Goal: Obtain resource: Obtain resource

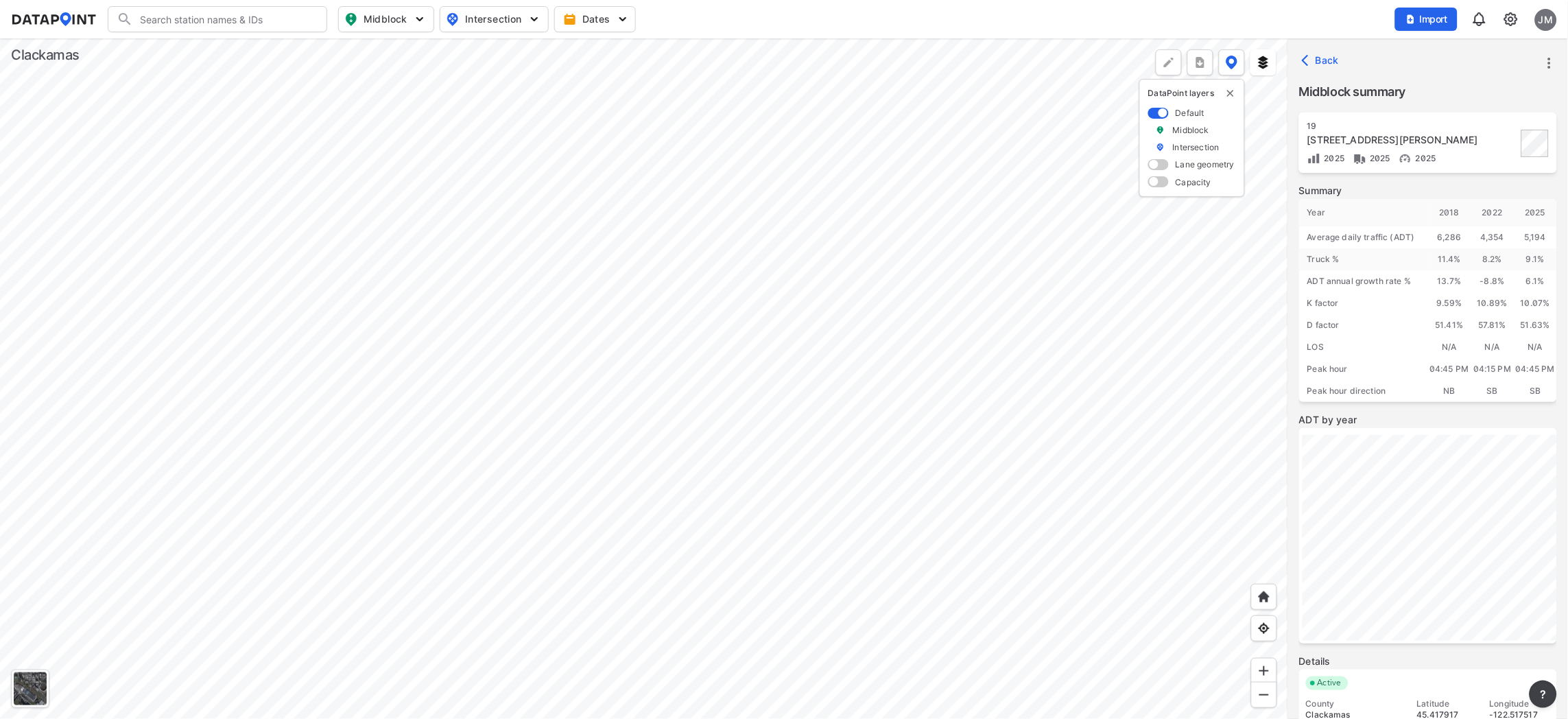
scroll to position [103, 0]
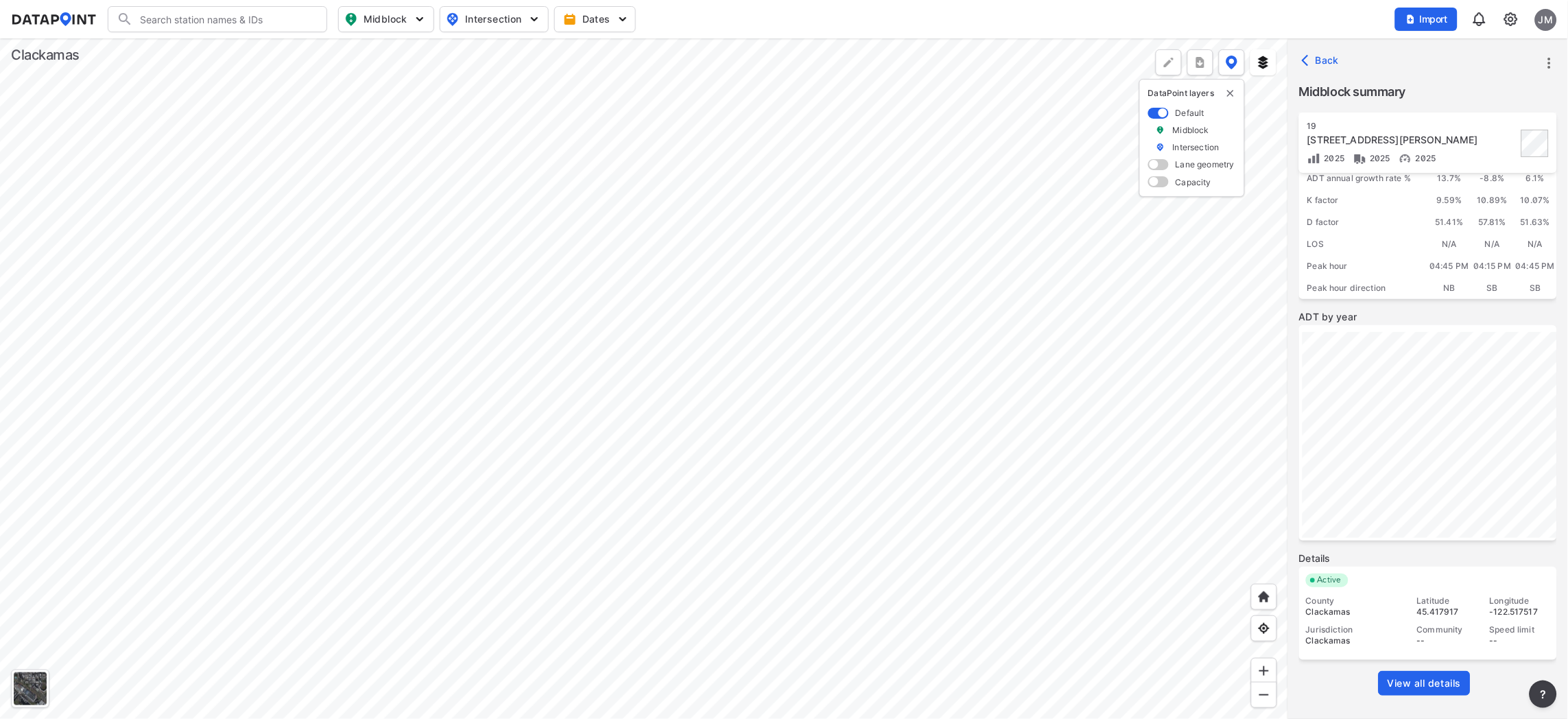
click at [760, 464] on div at bounding box center [644, 378] width 1288 height 680
click at [225, 486] on div at bounding box center [644, 378] width 1288 height 680
click at [649, 458] on div at bounding box center [644, 378] width 1288 height 680
click at [385, 531] on div at bounding box center [644, 378] width 1288 height 680
click at [468, 390] on div at bounding box center [644, 378] width 1288 height 680
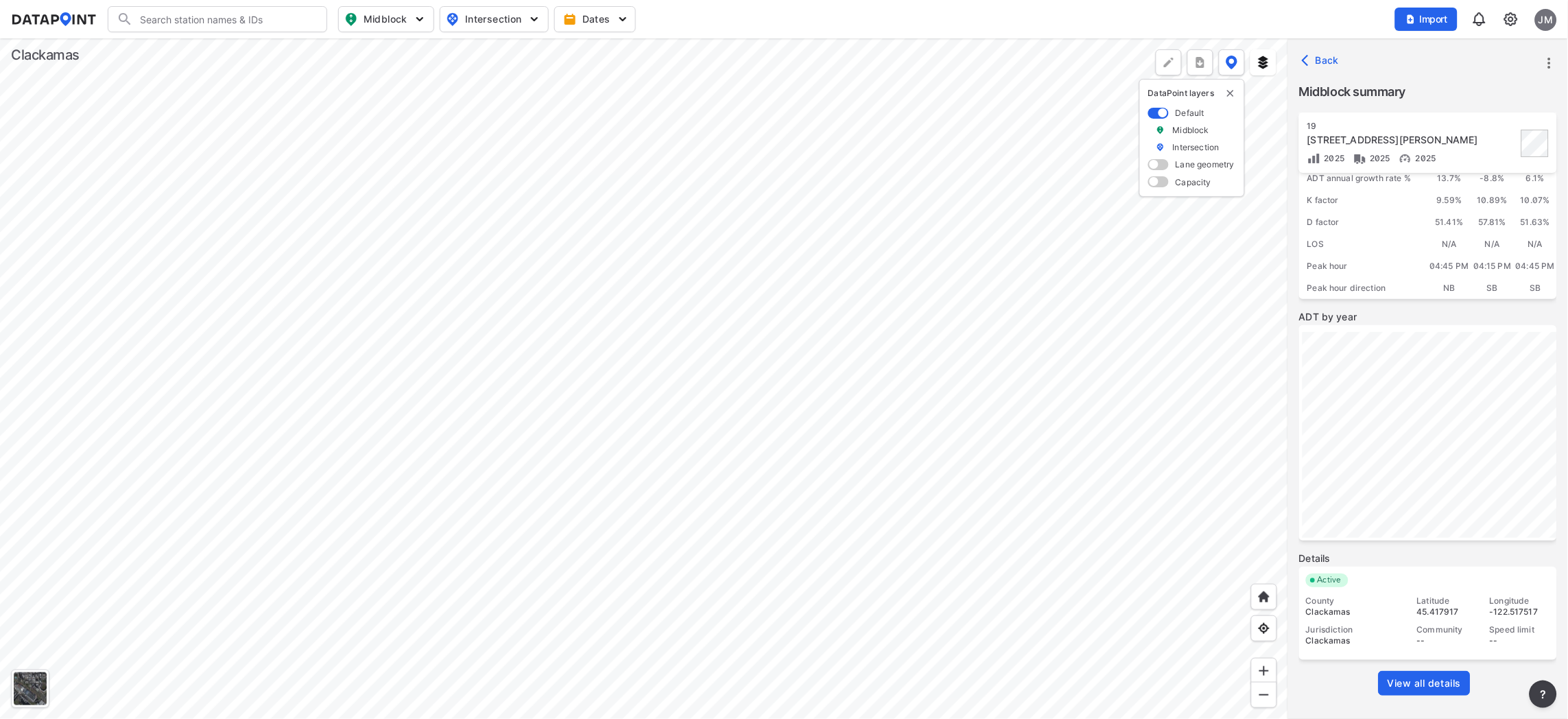
click at [468, 390] on div at bounding box center [644, 378] width 1288 height 680
click at [460, 405] on div at bounding box center [644, 378] width 1288 height 680
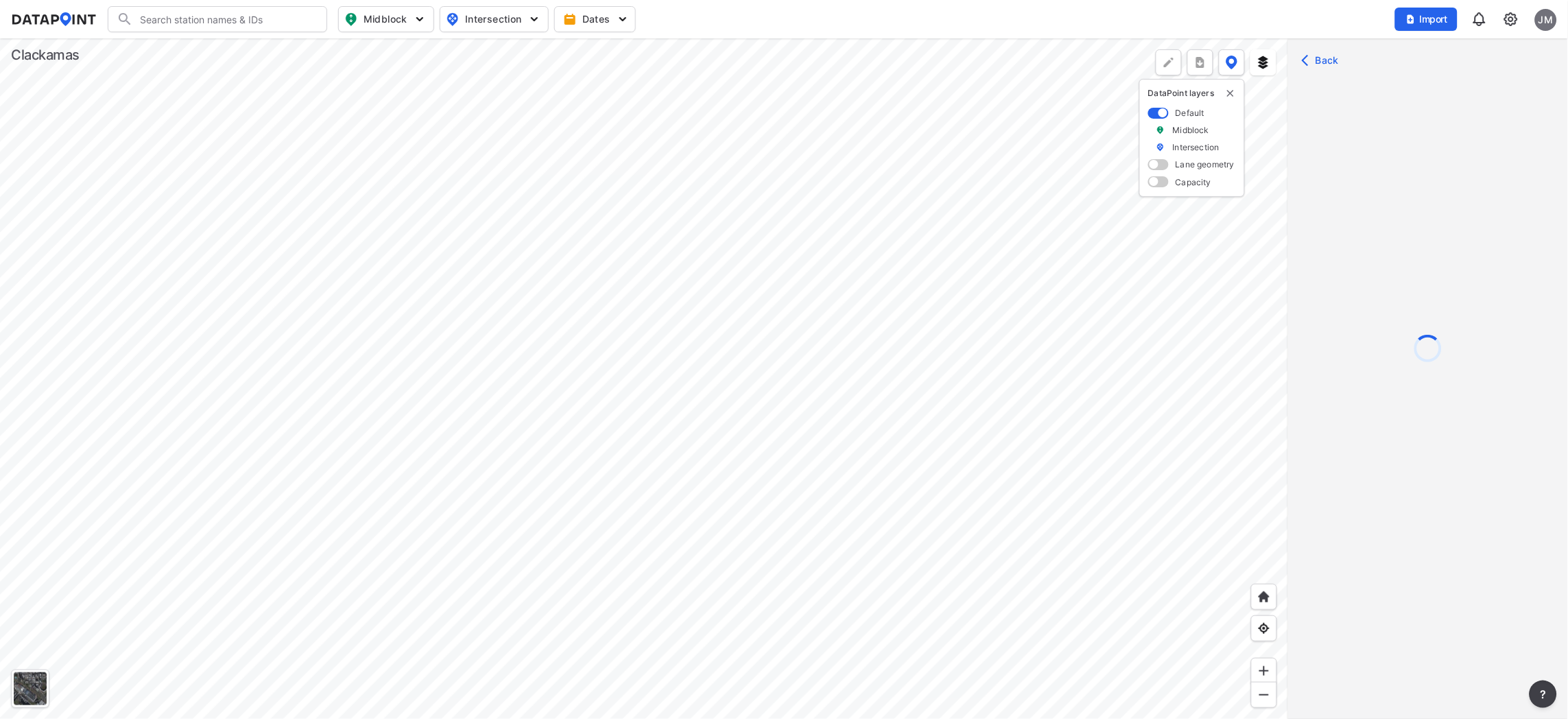
scroll to position [0, 0]
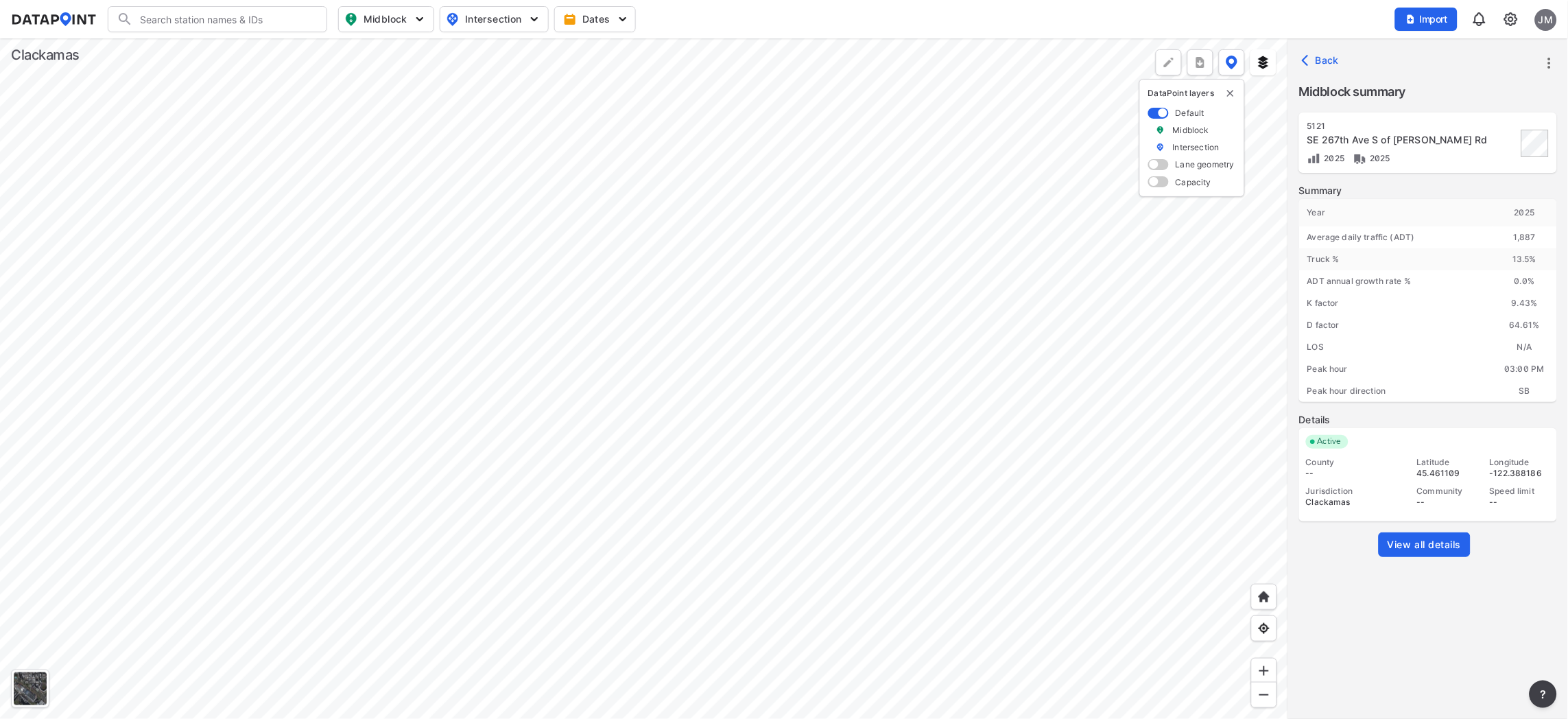
click at [1254, 545] on span "View all details" at bounding box center [1424, 545] width 74 height 14
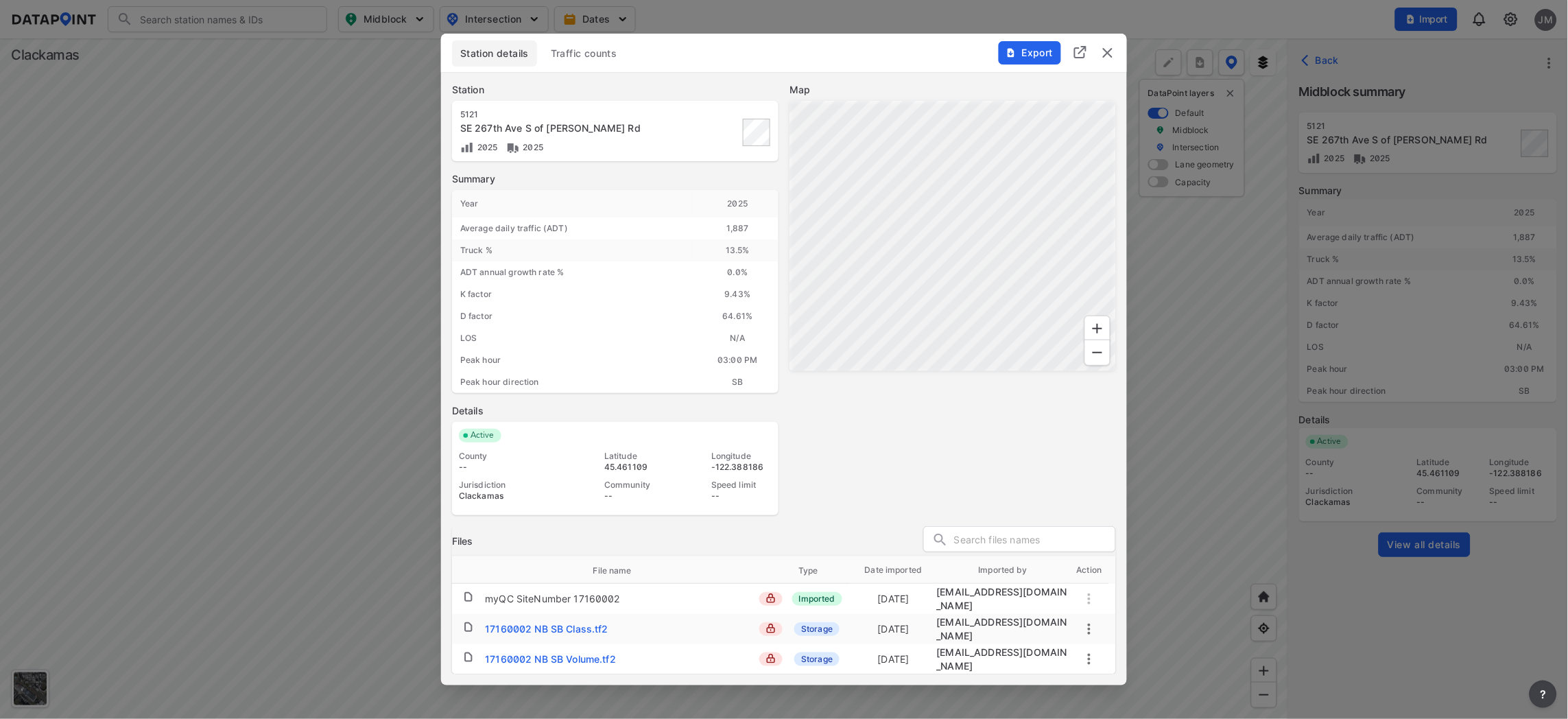
click at [562, 619] on div "17160002 NB SB Volume.tf2" at bounding box center [550, 659] width 131 height 14
click at [577, 619] on td "17160002 NB SB Class.tf2" at bounding box center [621, 629] width 272 height 26
click at [576, 619] on div "17160002 NB SB Class.tf2" at bounding box center [546, 630] width 124 height 14
click at [566, 619] on td "17160002 NB SB Volume.tf2" at bounding box center [621, 658] width 272 height 26
click at [1103, 48] on div "Export" at bounding box center [1057, 45] width 139 height 23
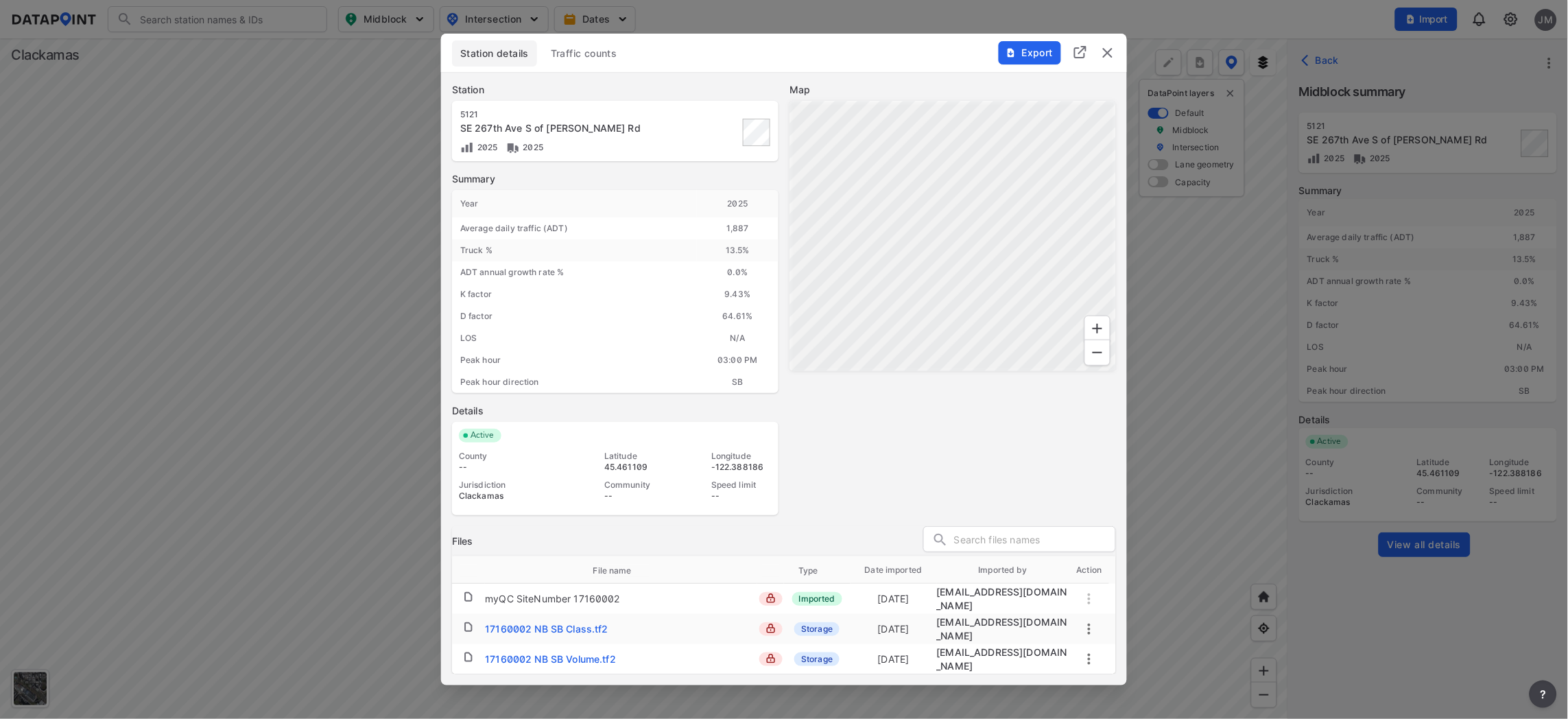
click at [1107, 61] on img "delete" at bounding box center [1107, 52] width 16 height 16
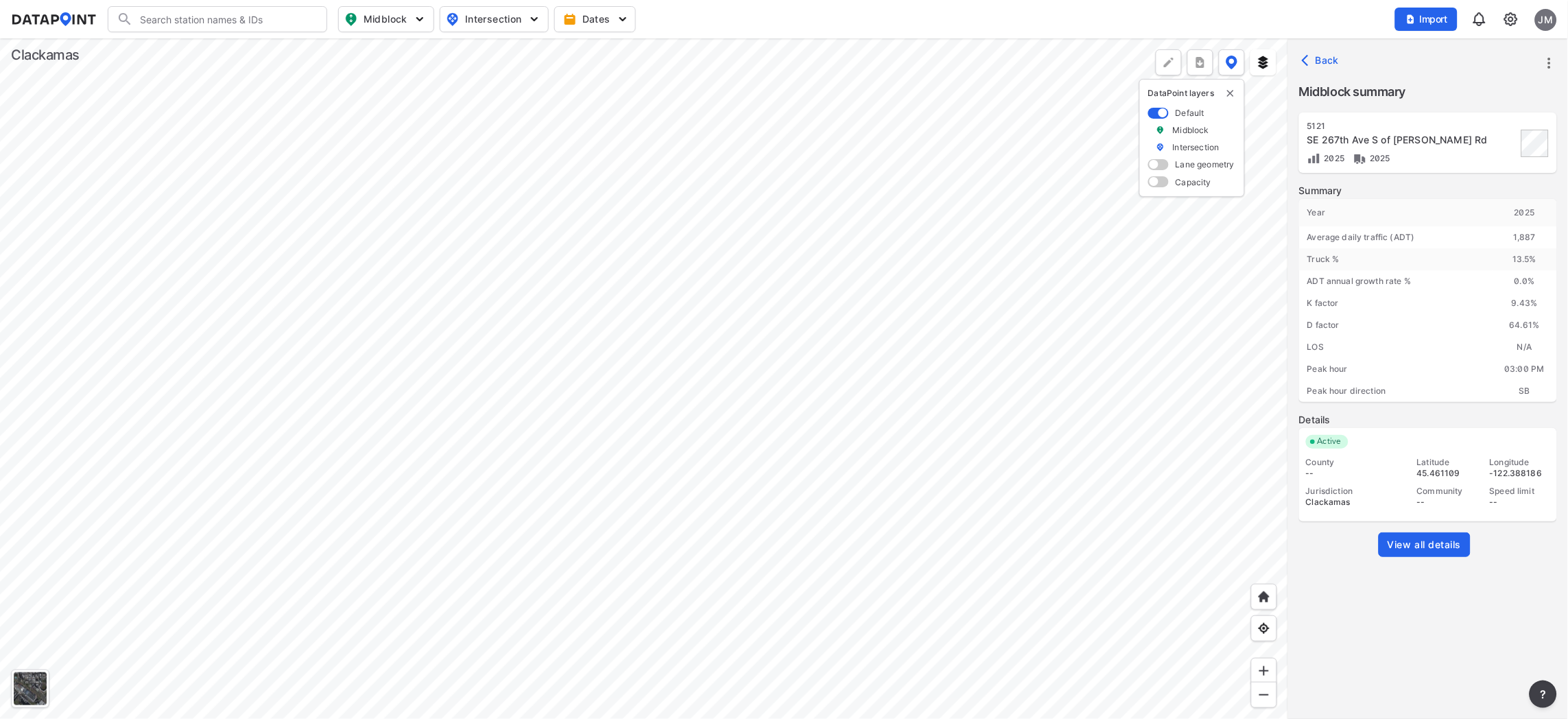
click at [278, 619] on div at bounding box center [644, 378] width 1288 height 680
click at [1254, 540] on span "View all details" at bounding box center [1424, 545] width 74 height 14
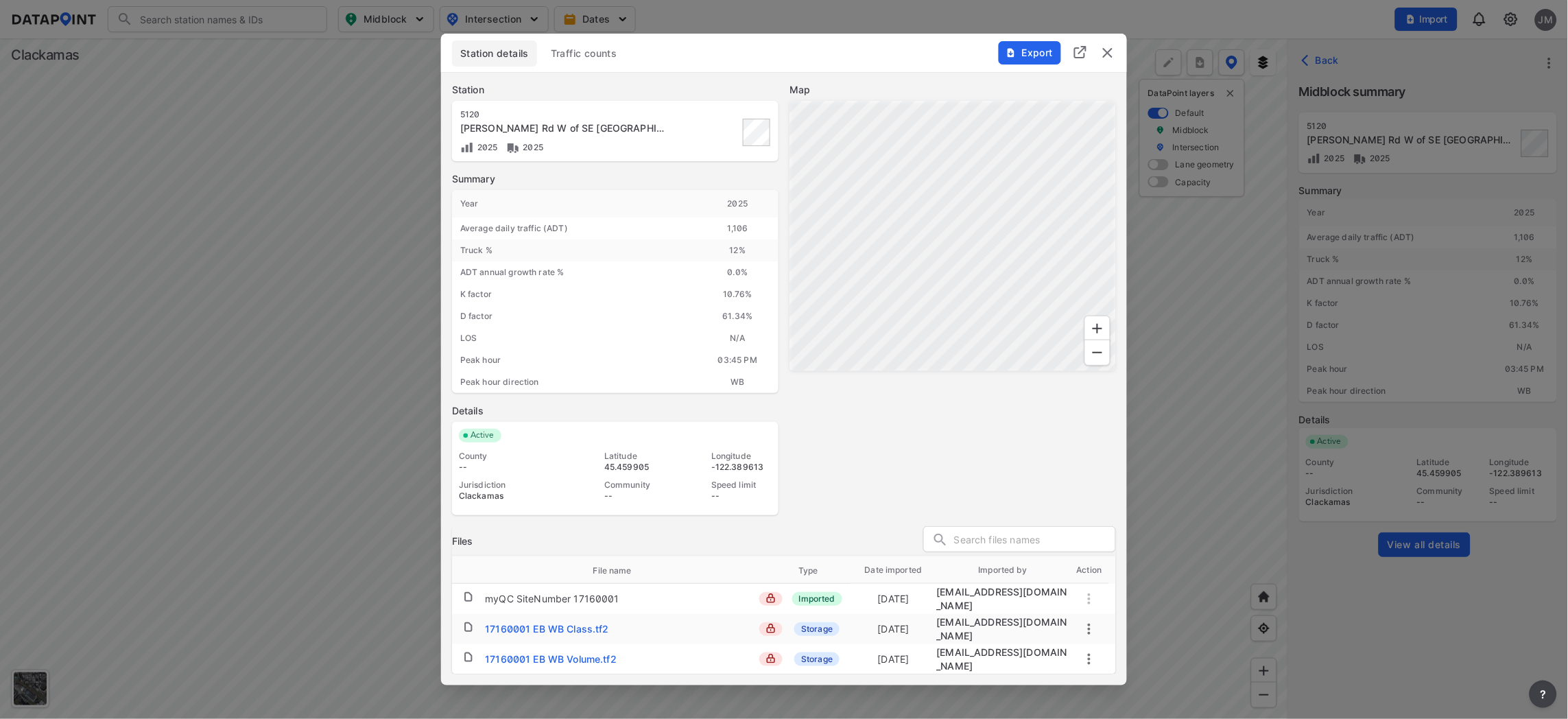
click at [552, 619] on div "17160001 EB WB Volume.tf2" at bounding box center [550, 659] width 132 height 14
click at [1109, 51] on img "delete" at bounding box center [1107, 52] width 16 height 16
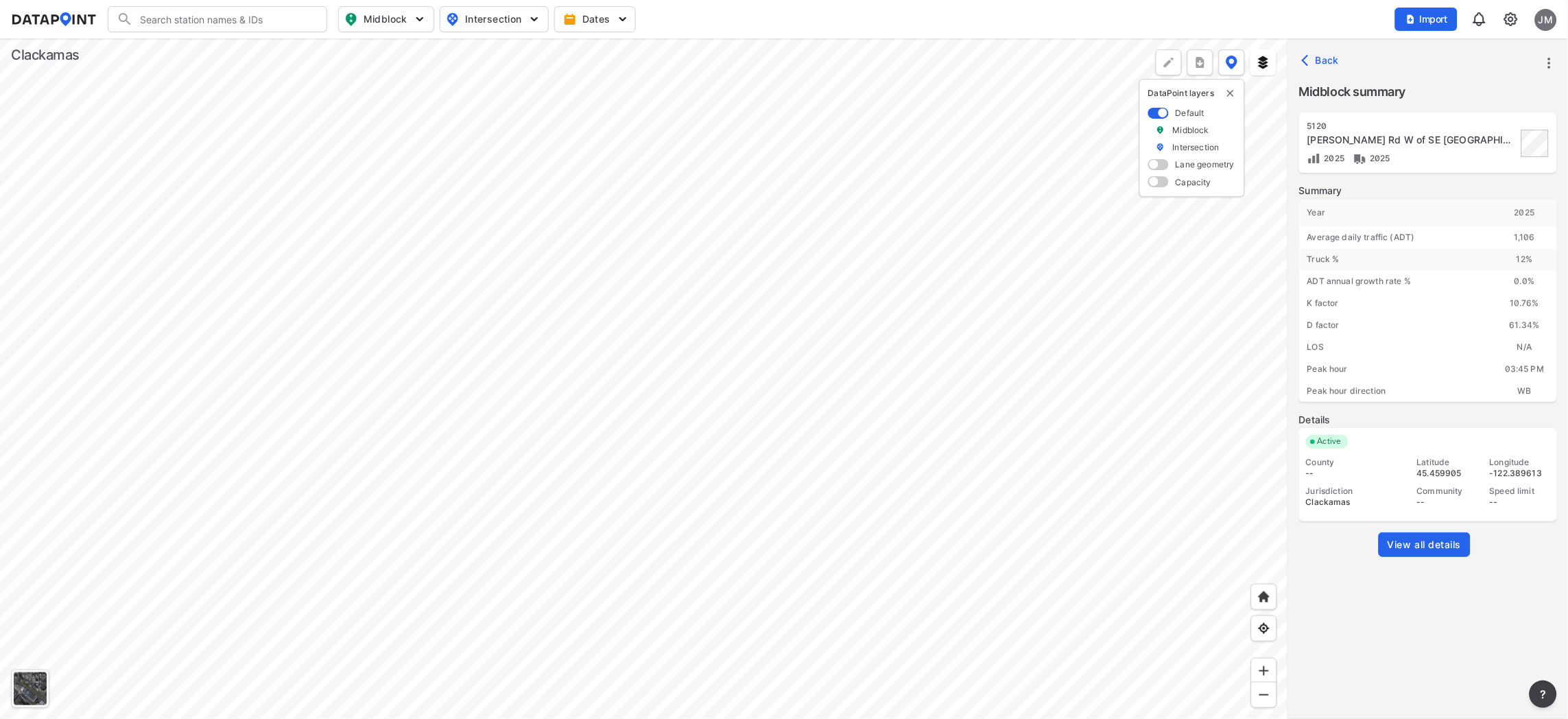
click at [644, 619] on div at bounding box center [644, 378] width 1288 height 680
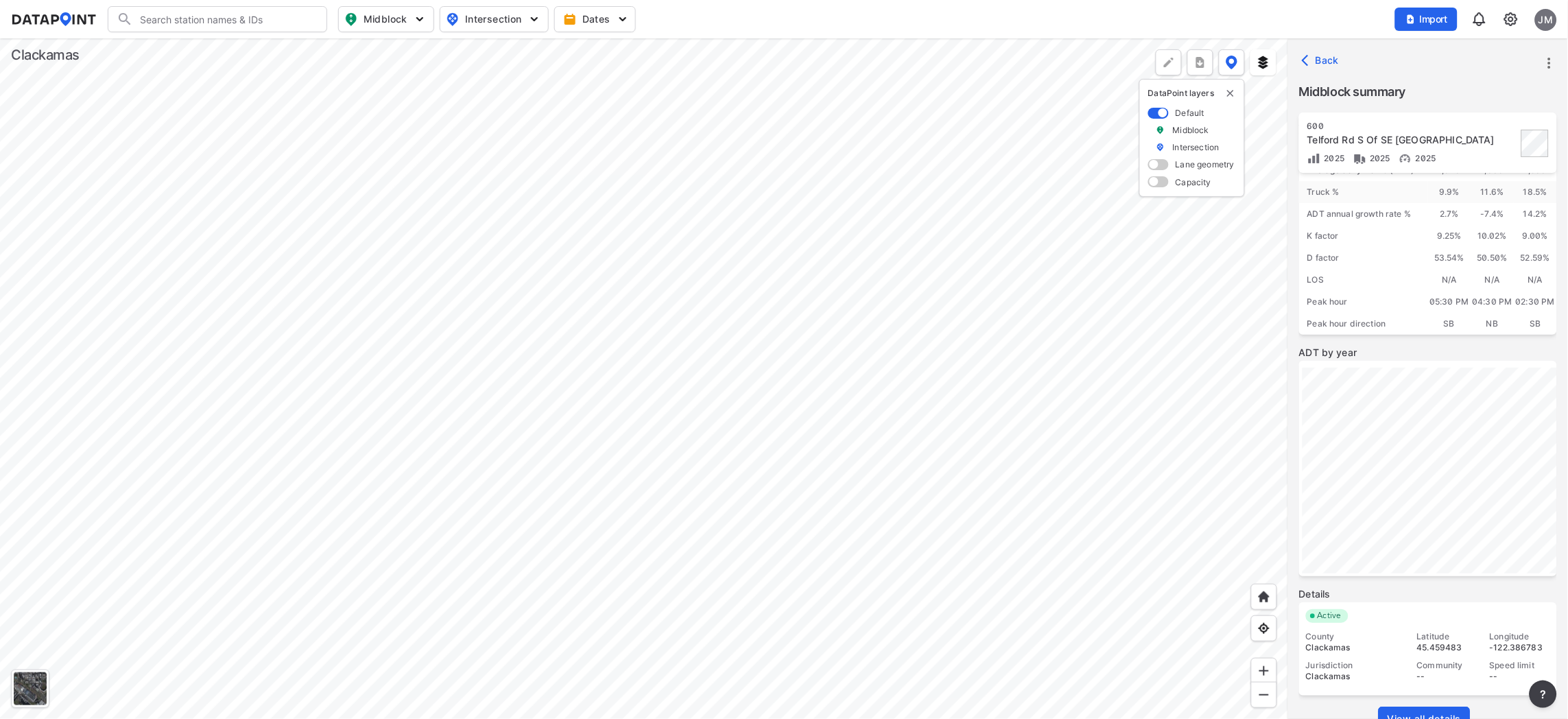
scroll to position [101, 0]
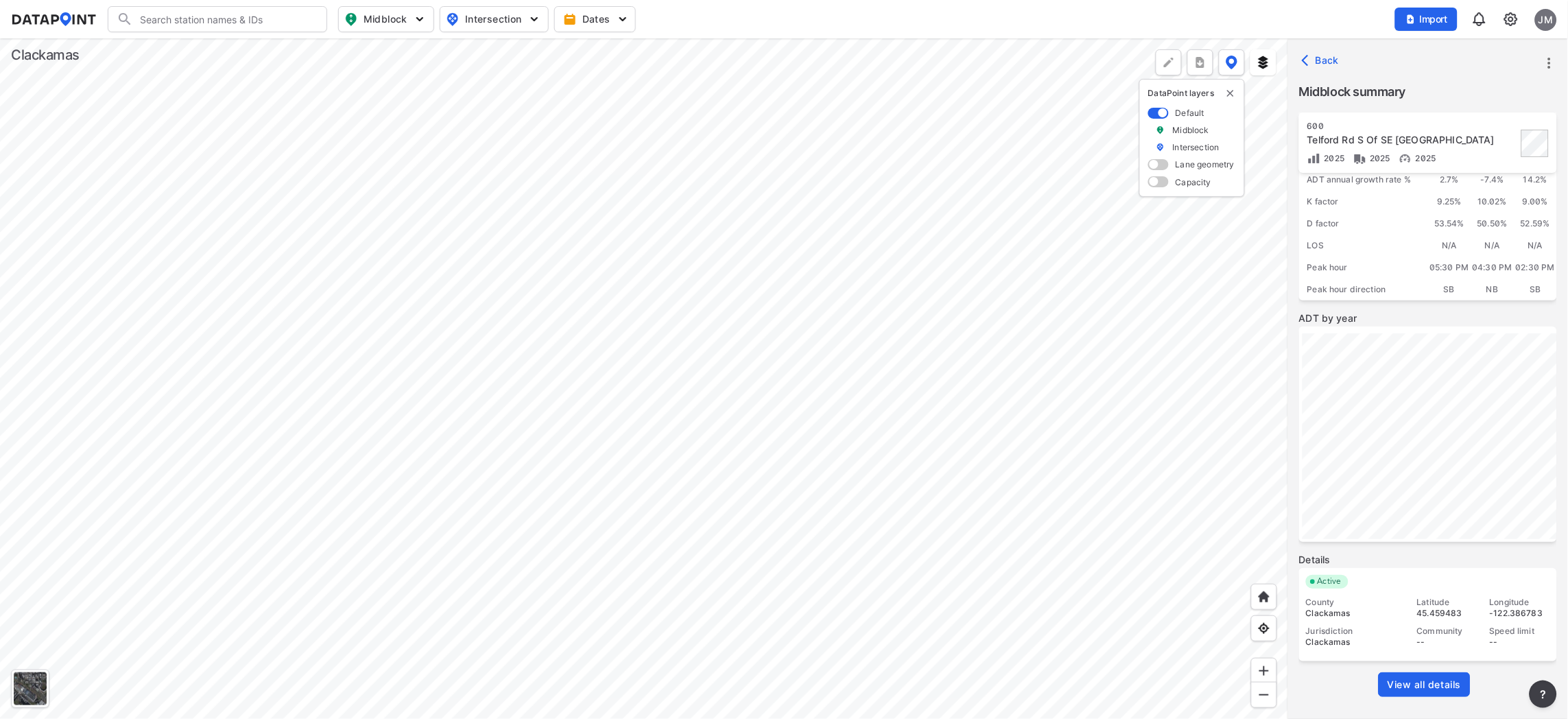
click at [1254, 619] on span "View all details" at bounding box center [1424, 685] width 74 height 14
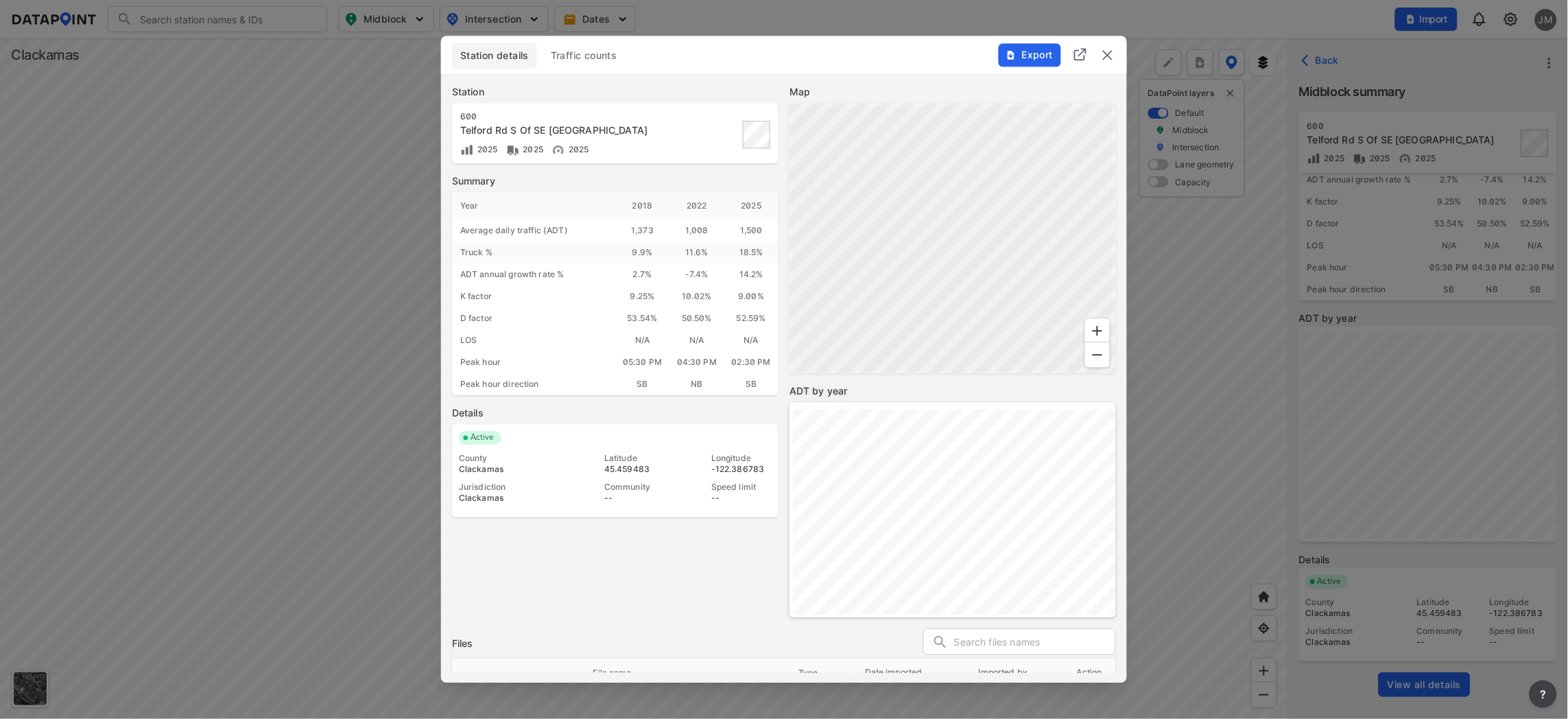
click at [1111, 60] on img "delete" at bounding box center [1107, 54] width 16 height 16
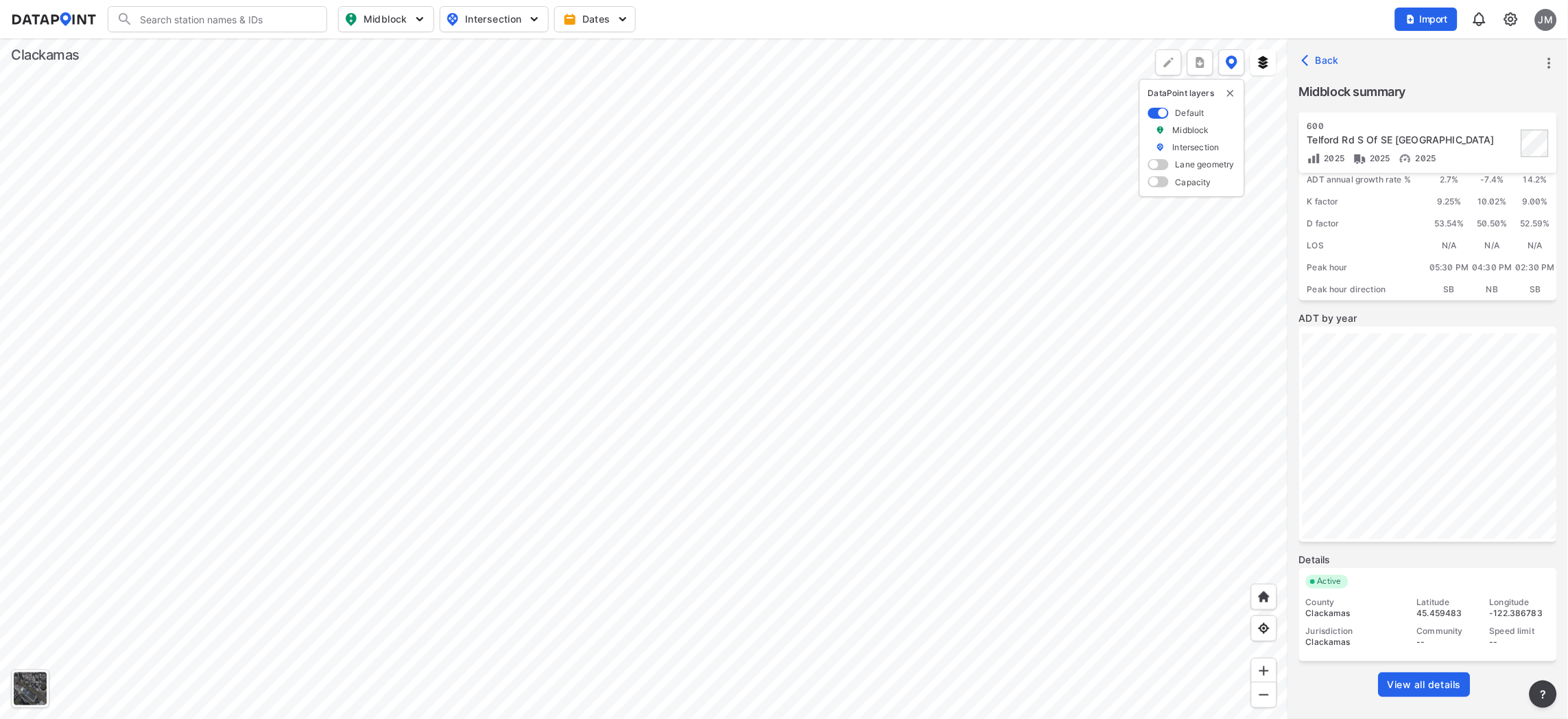
click at [1093, 612] on div at bounding box center [644, 378] width 1288 height 680
click at [952, 619] on div at bounding box center [644, 378] width 1288 height 680
click at [1254, 619] on span "View all details" at bounding box center [1424, 685] width 74 height 14
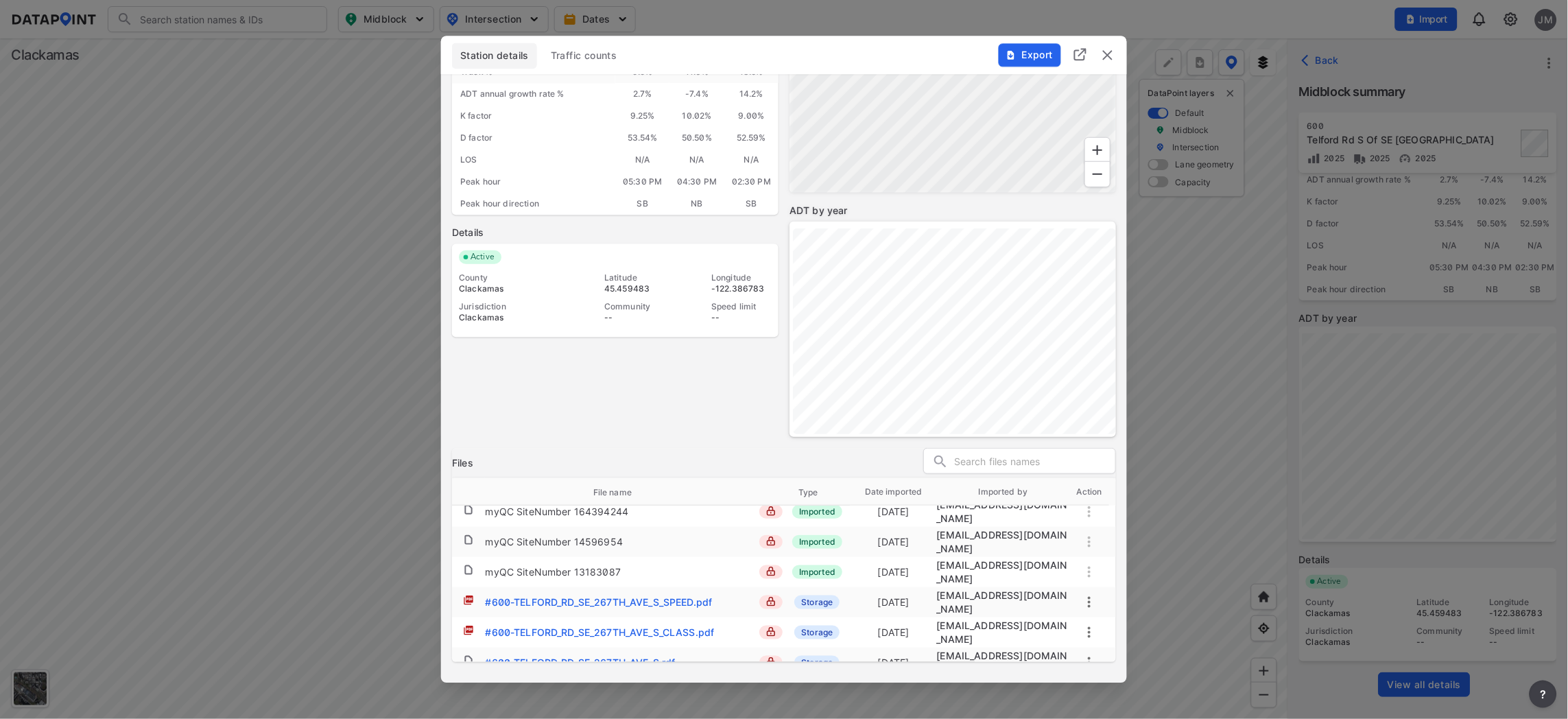
scroll to position [130, 0]
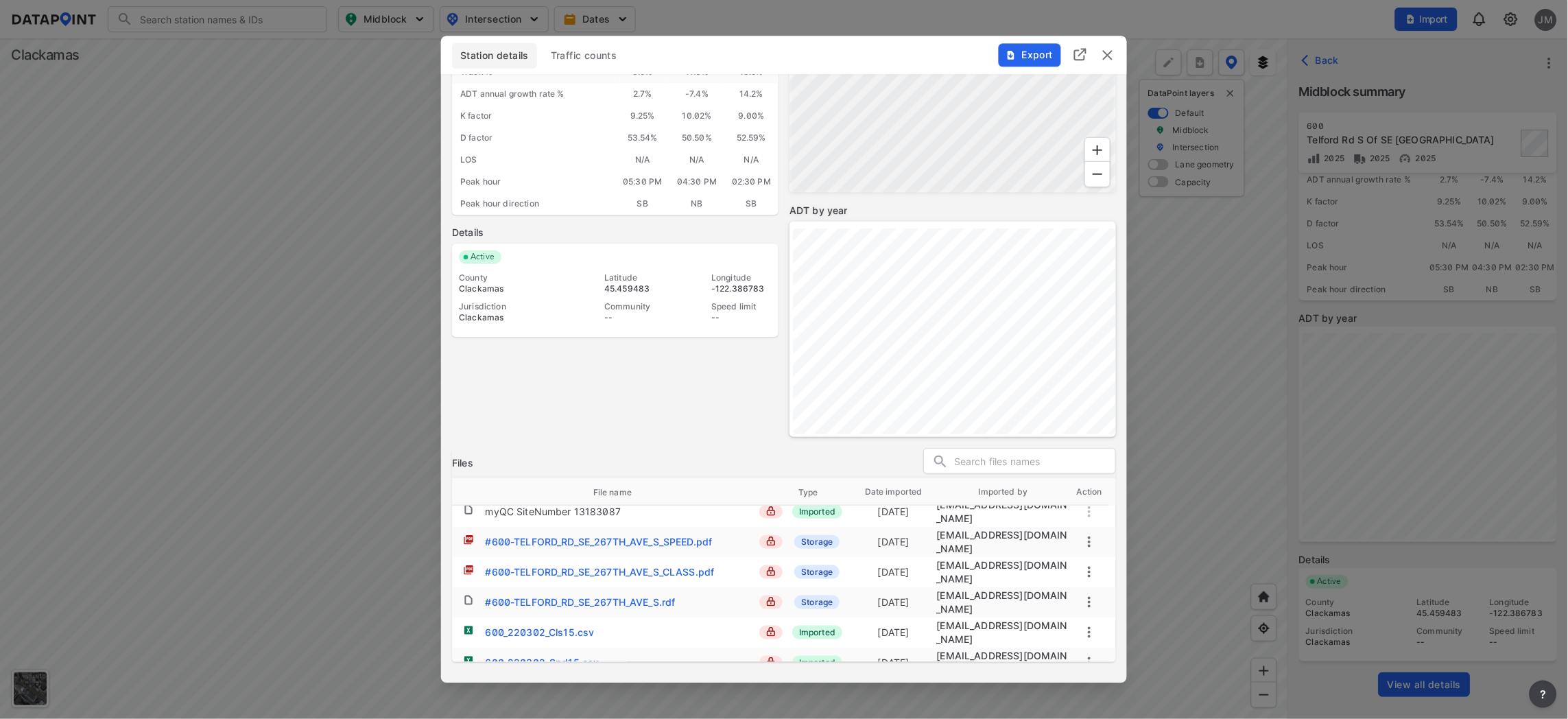
click at [316, 295] on div at bounding box center [784, 360] width 1568 height 719
